Goal: Check status: Check status

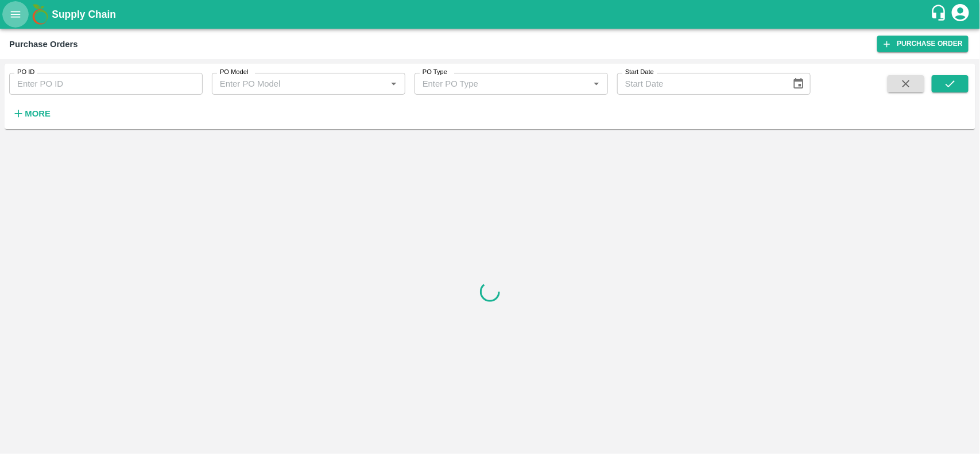
click at [11, 8] on icon "open drawer" at bounding box center [15, 14] width 13 height 13
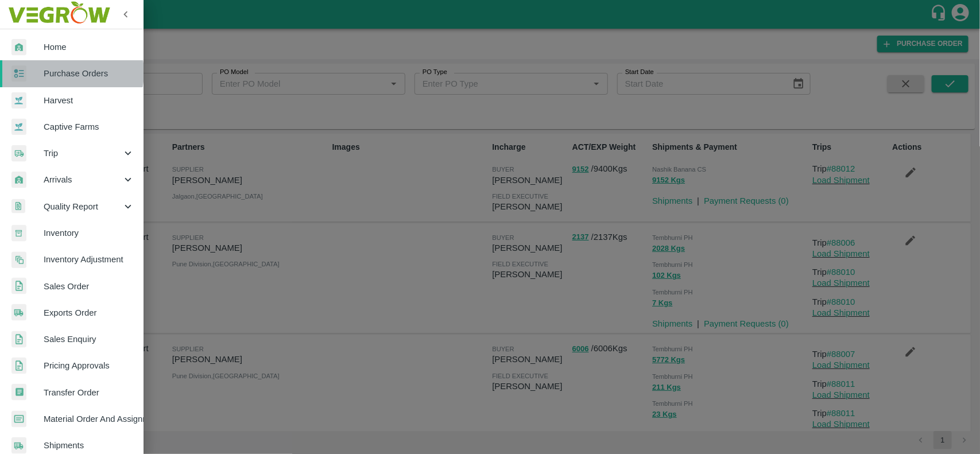
click at [70, 72] on span "Purchase Orders" at bounding box center [89, 73] width 91 height 13
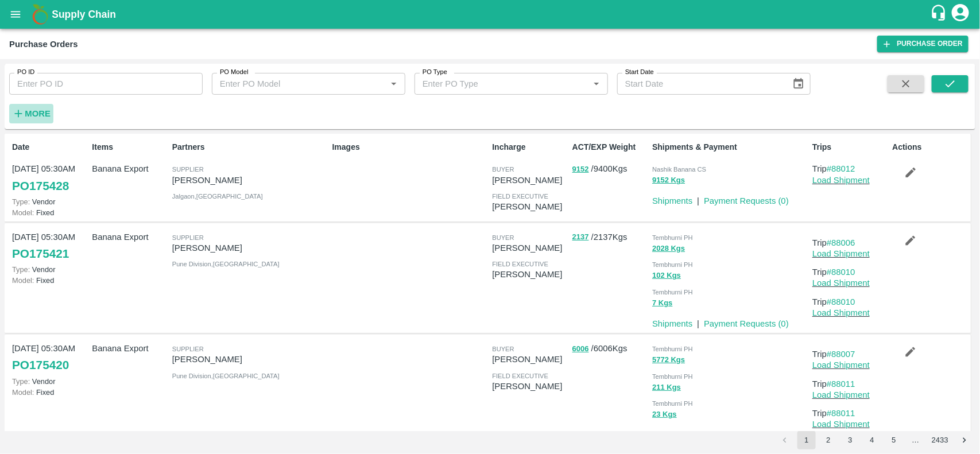
click at [34, 115] on strong "More" at bounding box center [38, 113] width 26 height 9
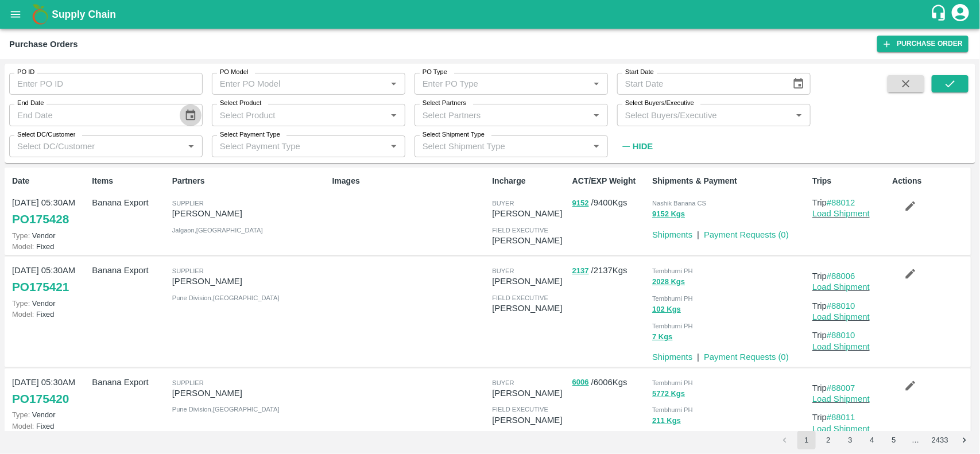
click at [193, 114] on icon "Choose date" at bounding box center [190, 115] width 13 height 13
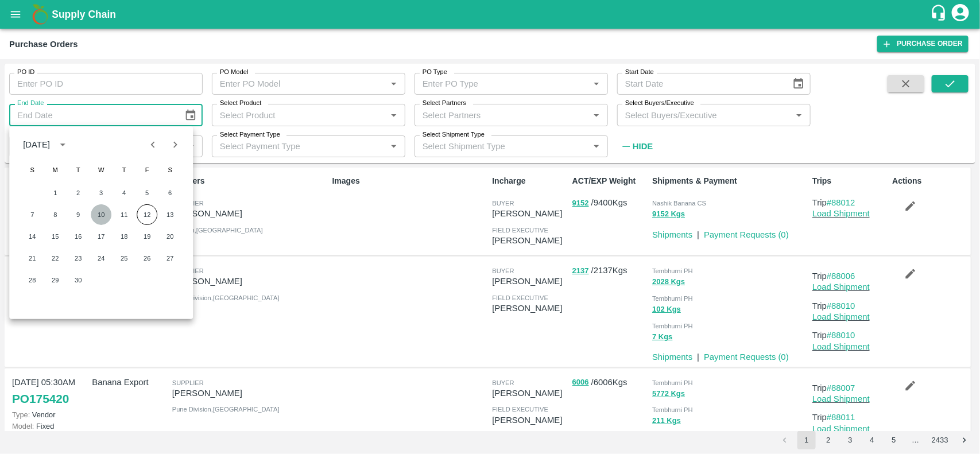
click at [98, 214] on button "10" at bounding box center [101, 214] width 21 height 21
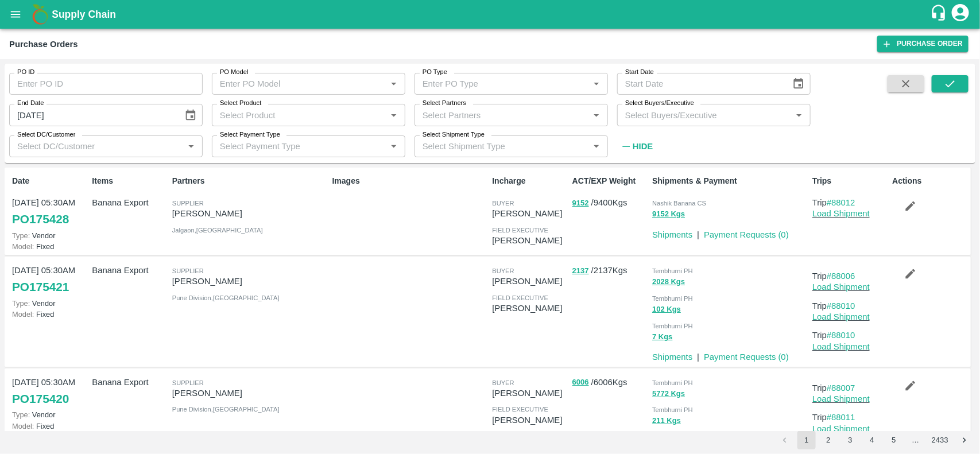
type input "[DATE]"
click at [949, 81] on icon "submit" at bounding box center [949, 83] width 13 height 13
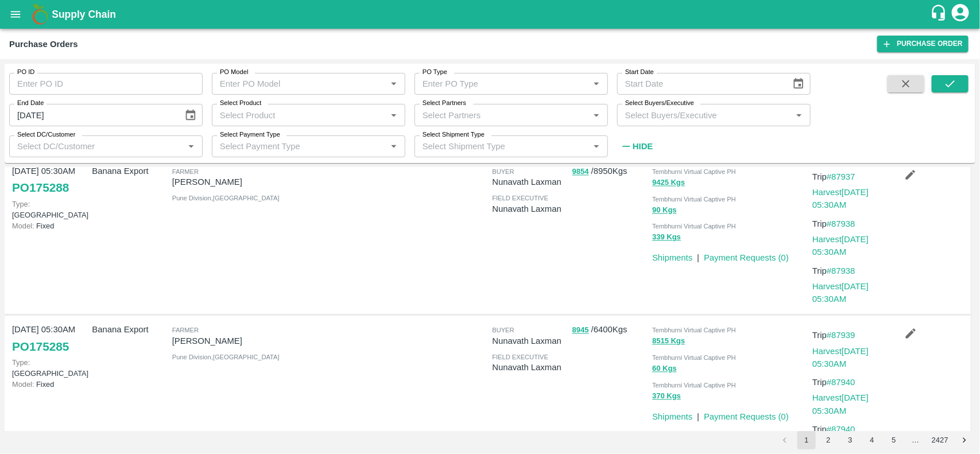
scroll to position [1215, 0]
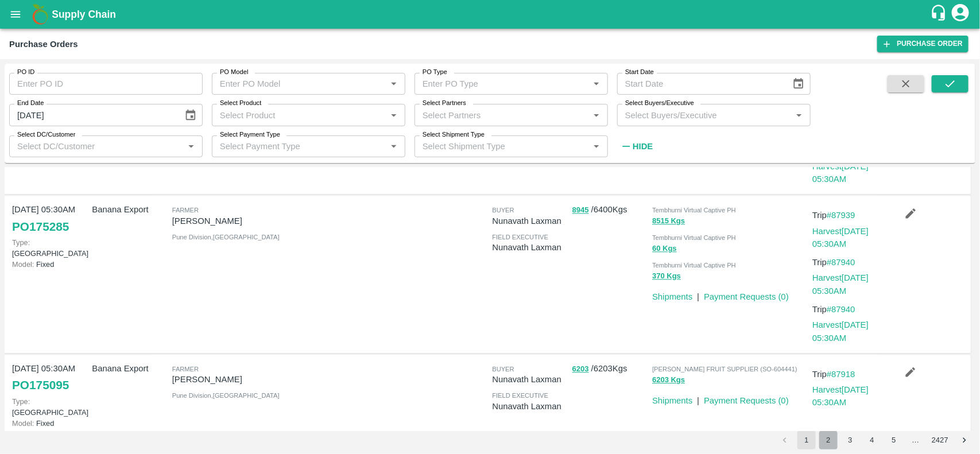
click at [829, 440] on button "2" at bounding box center [828, 440] width 18 height 18
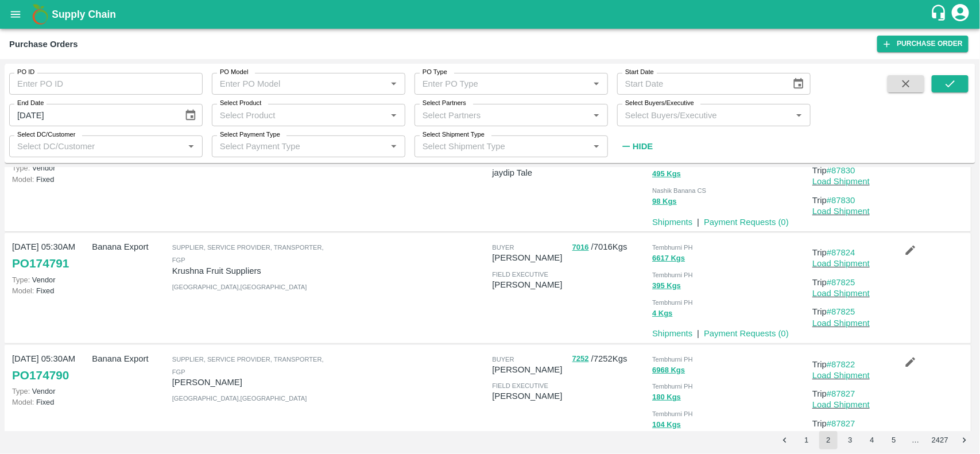
scroll to position [0, 0]
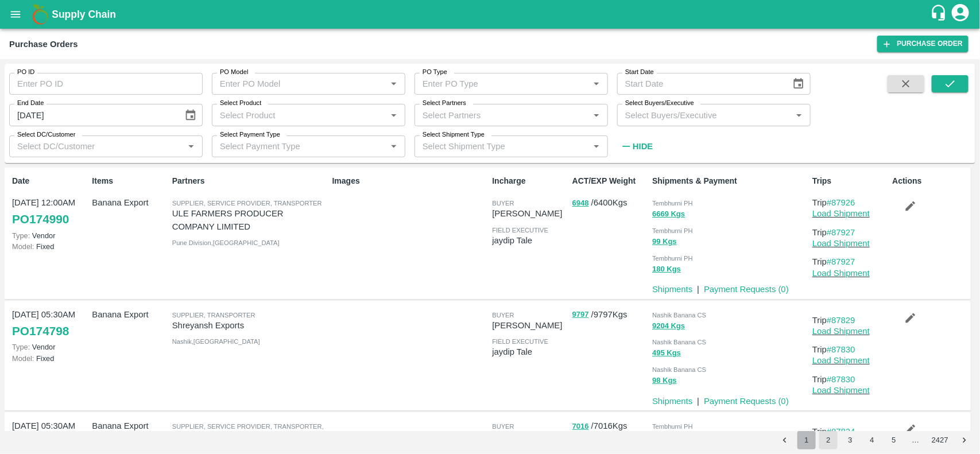
click at [803, 441] on button "1" at bounding box center [806, 440] width 18 height 18
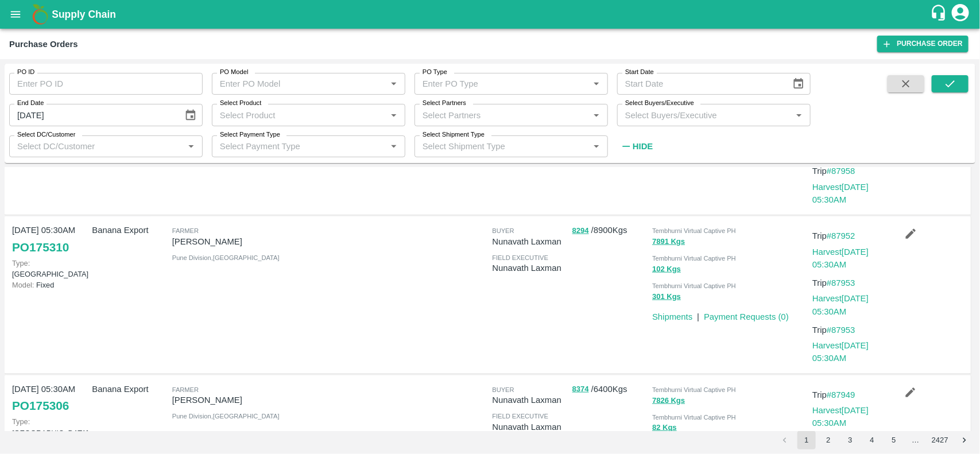
scroll to position [1215, 0]
